Goal: Task Accomplishment & Management: Manage account settings

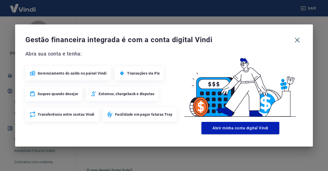
click at [301, 45] on div "Gestão financeira integrada é com a conta digital Vindi" at bounding box center [164, 40] width 278 height 11
click at [299, 42] on icon "button" at bounding box center [297, 40] width 5 height 5
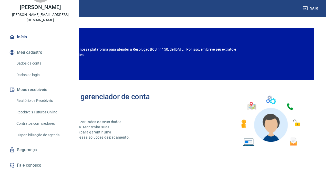
scroll to position [38, 0]
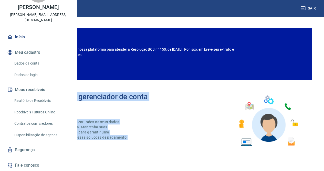
drag, startPoint x: 130, startPoint y: 150, endPoint x: 96, endPoint y: 90, distance: 69.3
click at [96, 90] on div "Bem-vindo(a) ao gerenciador de conta Vindi Aqui você pode consultar e atualizar…" at bounding box center [162, 120] width 300 height 73
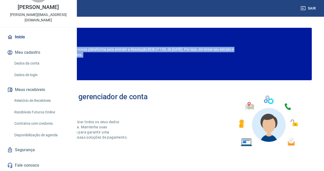
drag, startPoint x: 96, startPoint y: 50, endPoint x: 163, endPoint y: 58, distance: 67.4
click at [163, 58] on div "Estamos realizando adequações em nossa plataforma para atender a Resolução BCB …" at bounding box center [162, 63] width 284 height 33
click at [49, 102] on link "Relatório de Recebíveis" at bounding box center [41, 100] width 58 height 11
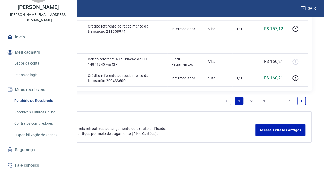
scroll to position [834, 0]
click at [250, 98] on link "2" at bounding box center [252, 101] width 8 height 8
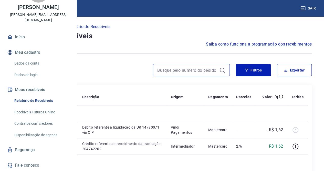
click at [164, 71] on input at bounding box center [187, 70] width 60 height 8
type input "kae"
click at [180, 67] on input "kae" at bounding box center [187, 70] width 60 height 8
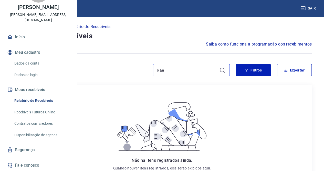
drag, startPoint x: 169, startPoint y: 72, endPoint x: 128, endPoint y: 72, distance: 40.3
click at [128, 72] on div "kae" at bounding box center [121, 70] width 218 height 12
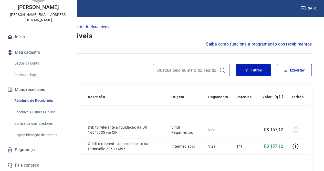
click at [185, 70] on input at bounding box center [187, 70] width 60 height 8
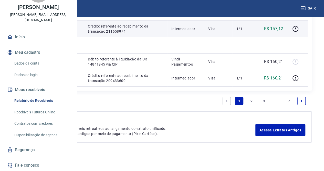
scroll to position [821, 0]
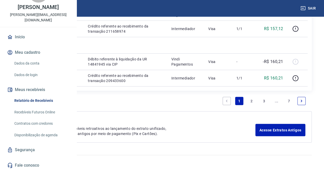
click at [252, 105] on link "2" at bounding box center [252, 101] width 8 height 8
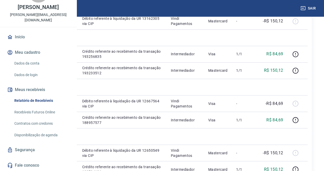
scroll to position [385, 0]
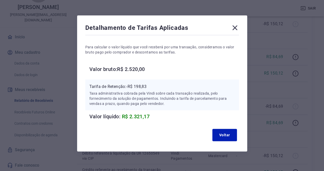
scroll to position [14, 0]
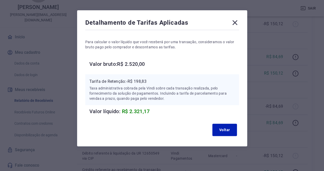
click at [234, 22] on icon at bounding box center [235, 22] width 8 height 8
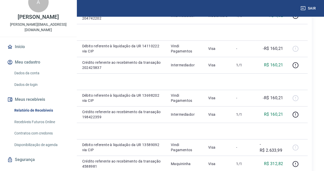
scroll to position [0, 0]
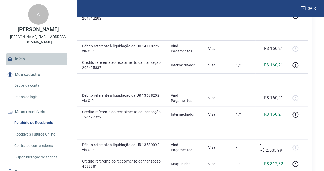
click at [19, 65] on link "Início" at bounding box center [38, 58] width 64 height 11
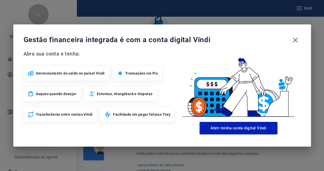
scroll to position [184, 0]
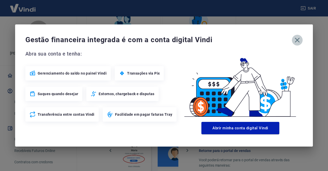
click at [299, 39] on icon "button" at bounding box center [297, 40] width 8 height 8
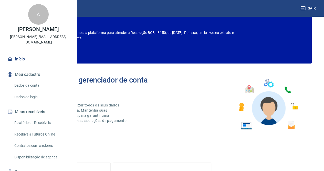
scroll to position [0, 0]
